Goal: Information Seeking & Learning: Learn about a topic

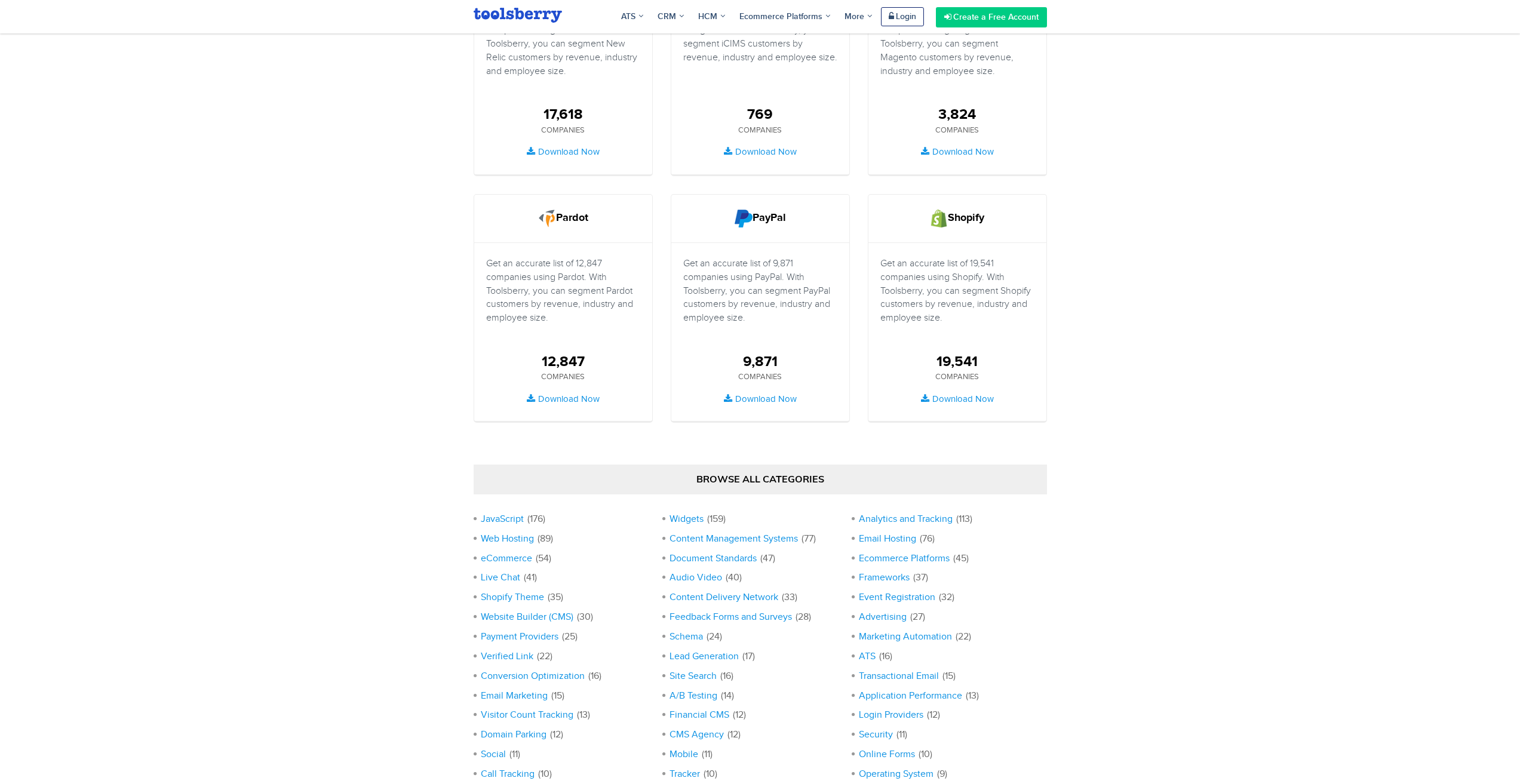
scroll to position [836, 0]
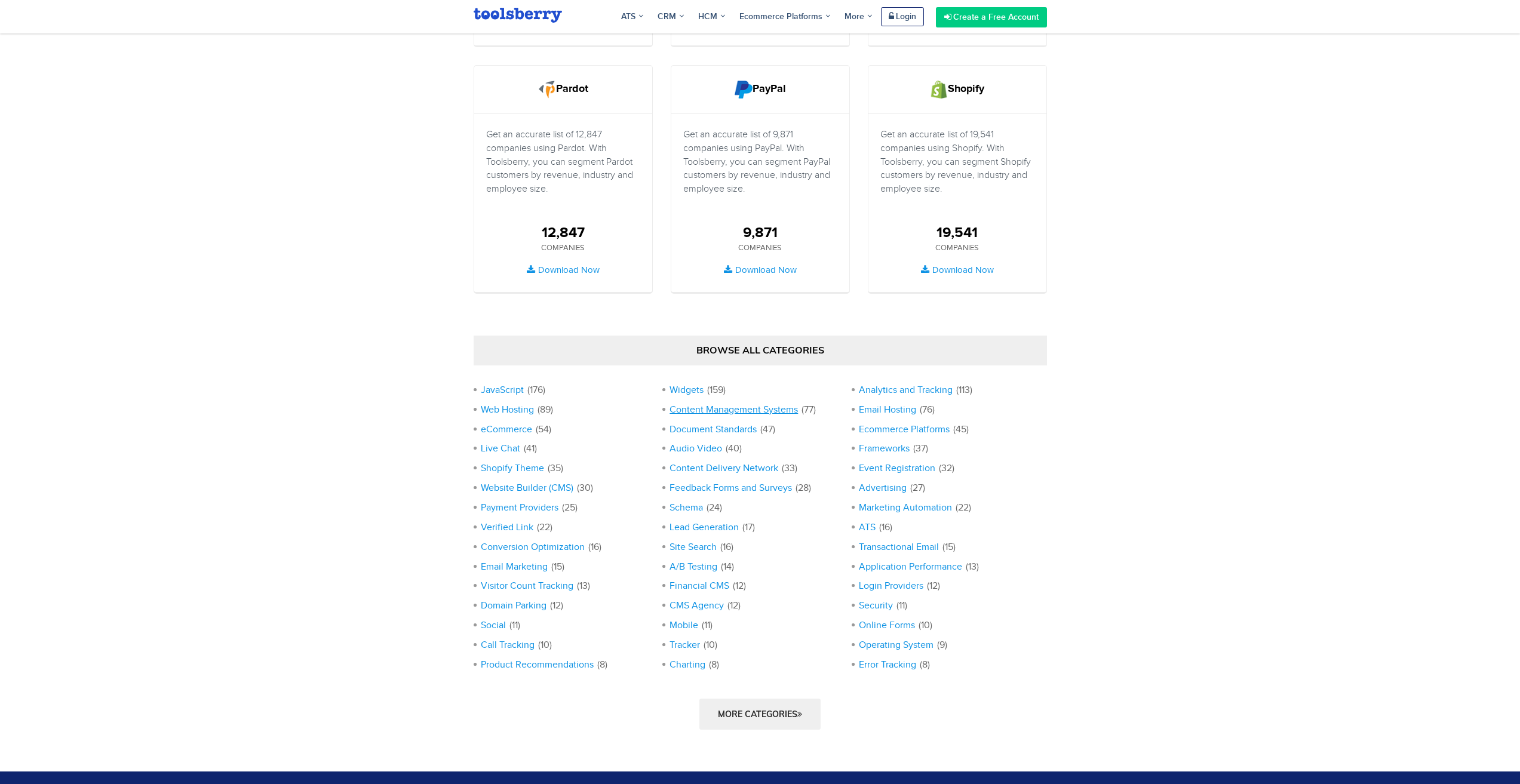
click at [770, 411] on link "Content Management Systems" at bounding box center [734, 409] width 129 height 10
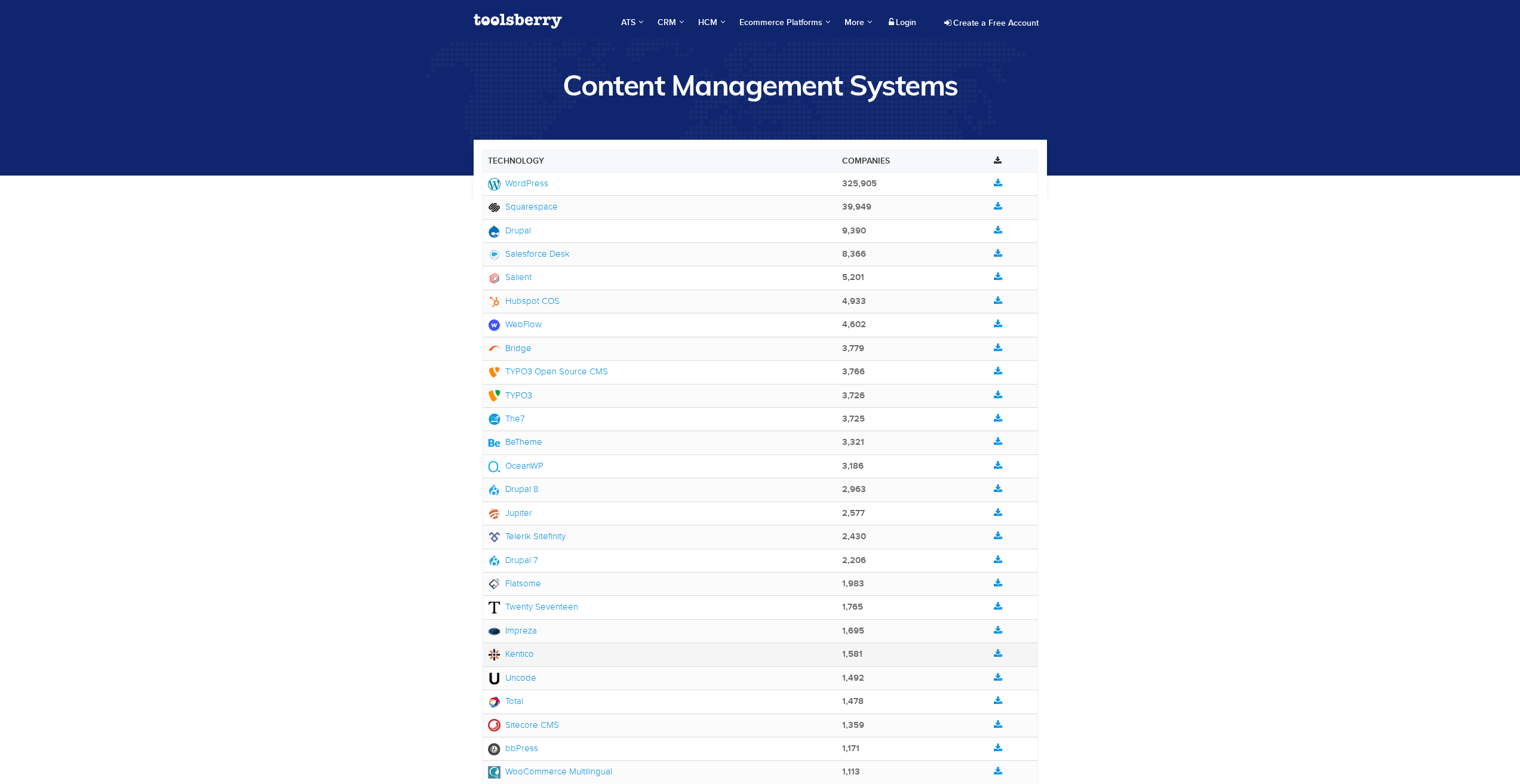
click at [514, 651] on link "Kentico" at bounding box center [510, 654] width 46 height 10
